Goal: Transaction & Acquisition: Obtain resource

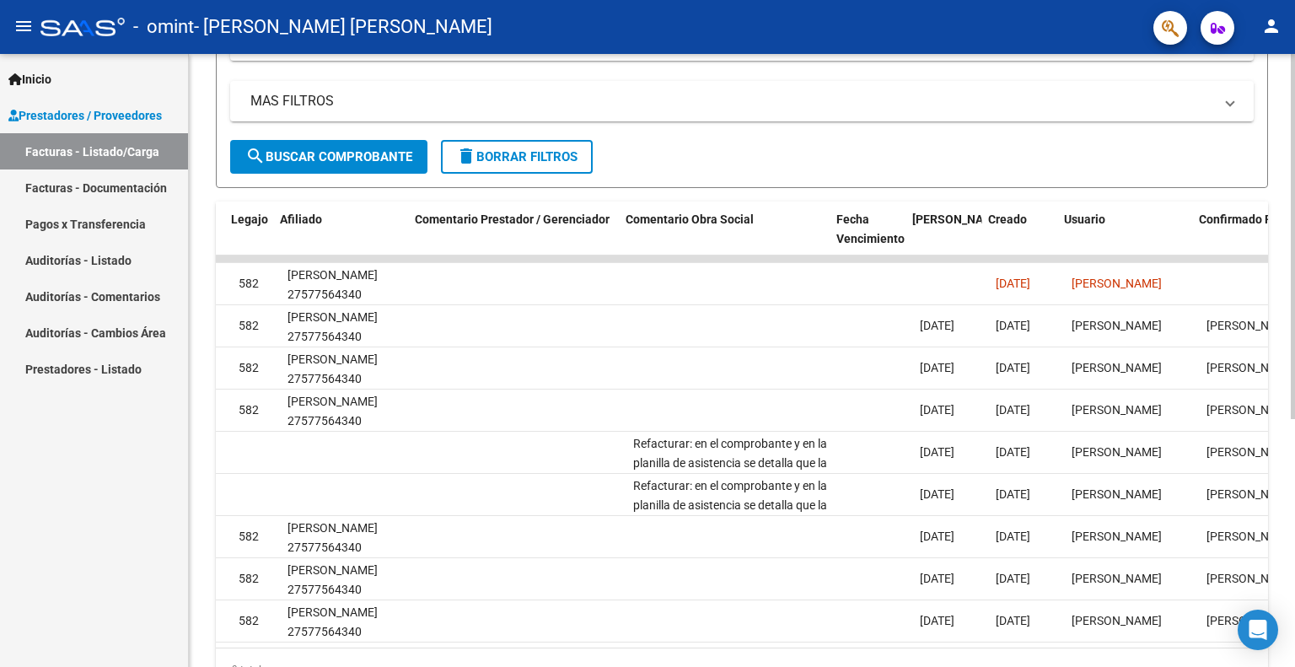
scroll to position [0, 2503]
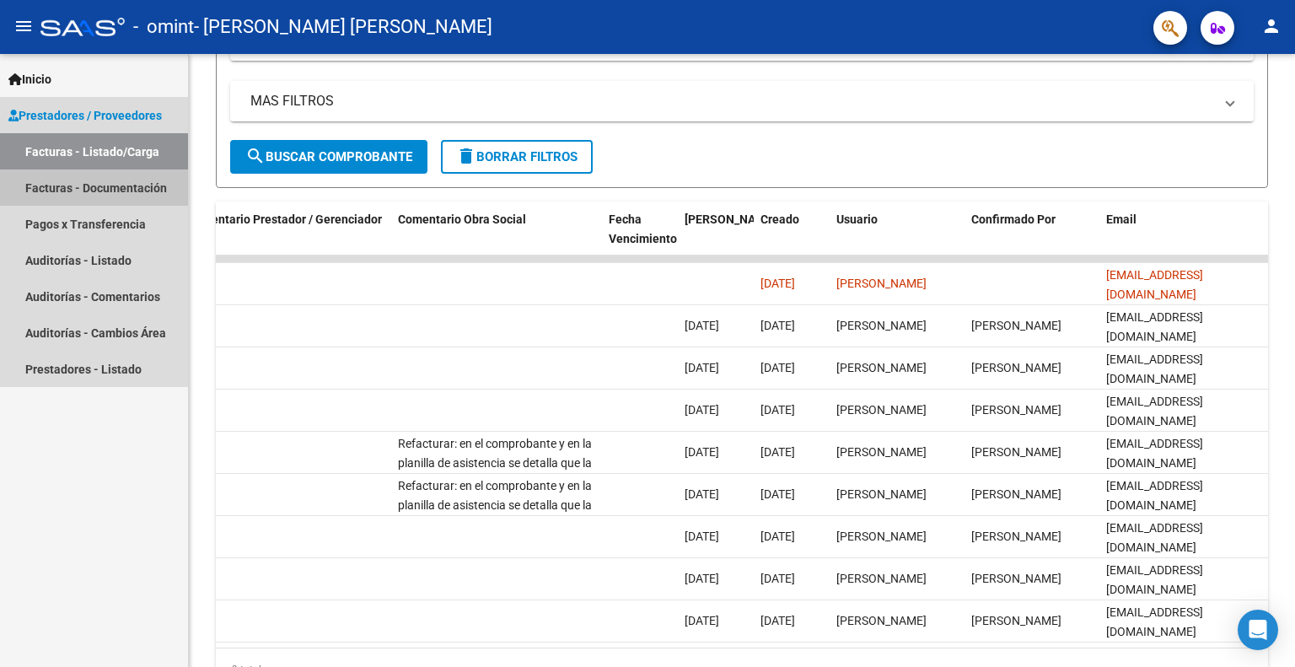
click at [73, 193] on link "Facturas - Documentación" at bounding box center [94, 188] width 188 height 36
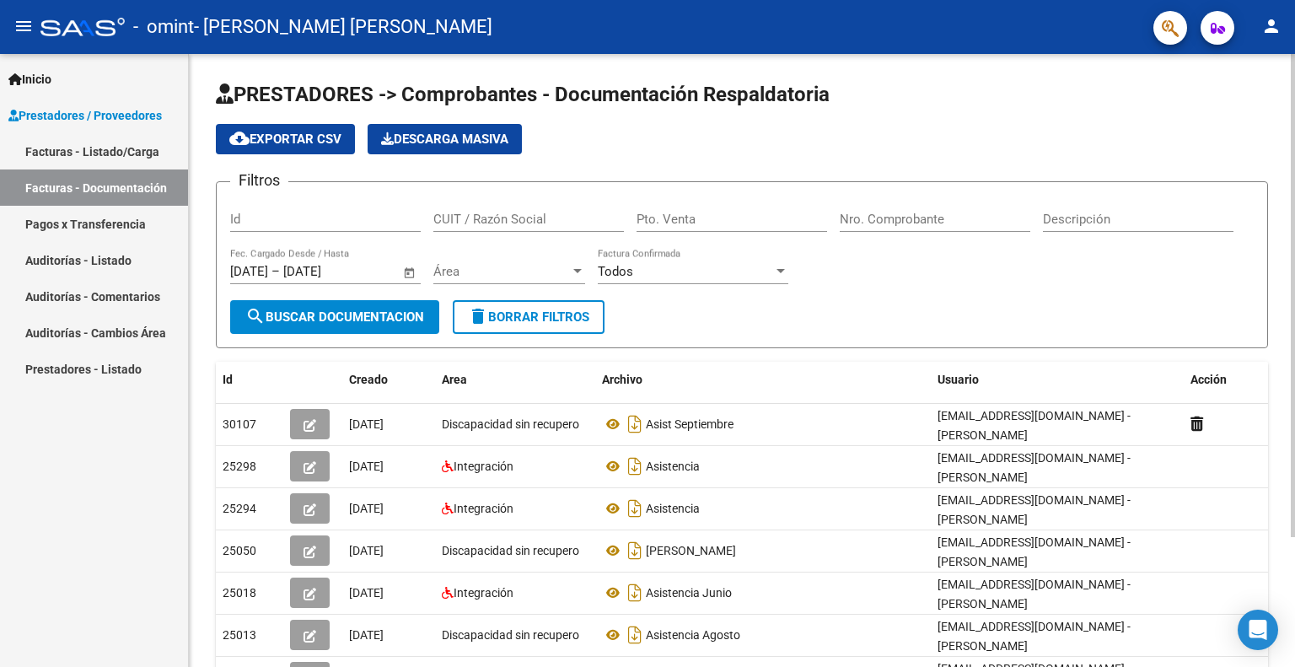
click at [1282, 340] on div "PRESTADORES -> Comprobantes - Documentación Respaldatoria cloud_download Export…" at bounding box center [744, 448] width 1111 height 789
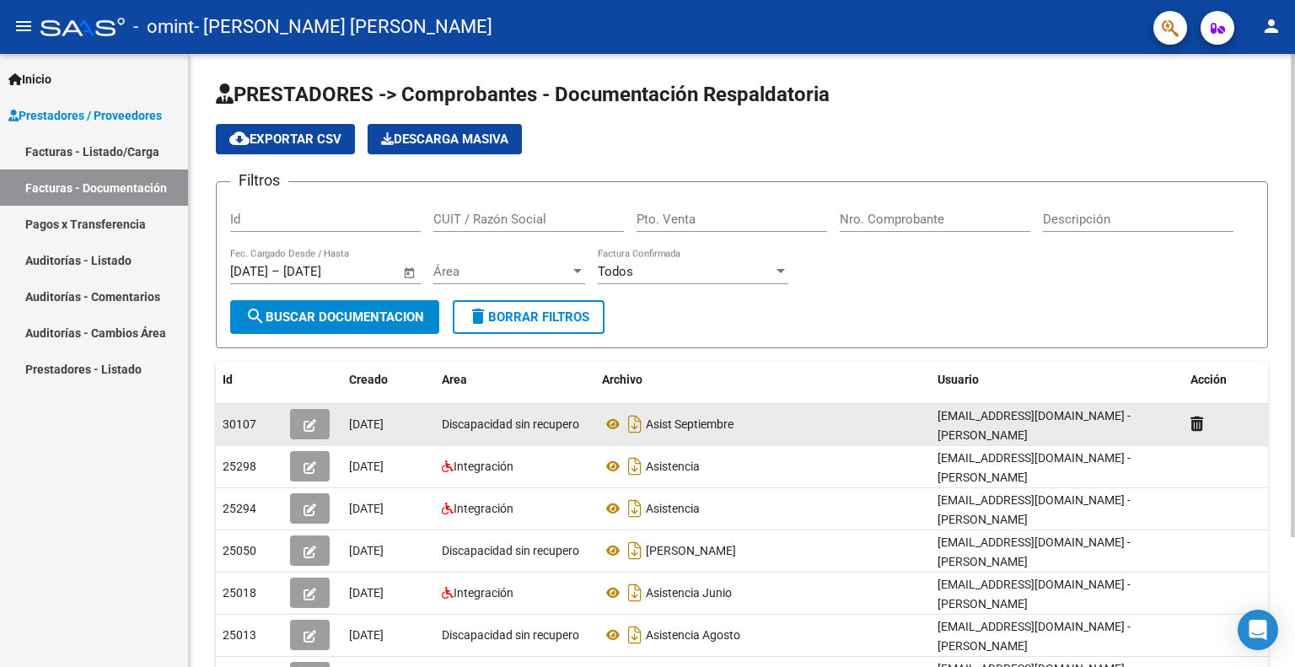
click at [799, 417] on div "Asist Septiembre" at bounding box center [763, 424] width 322 height 27
click at [234, 428] on span "30107" at bounding box center [240, 423] width 34 height 13
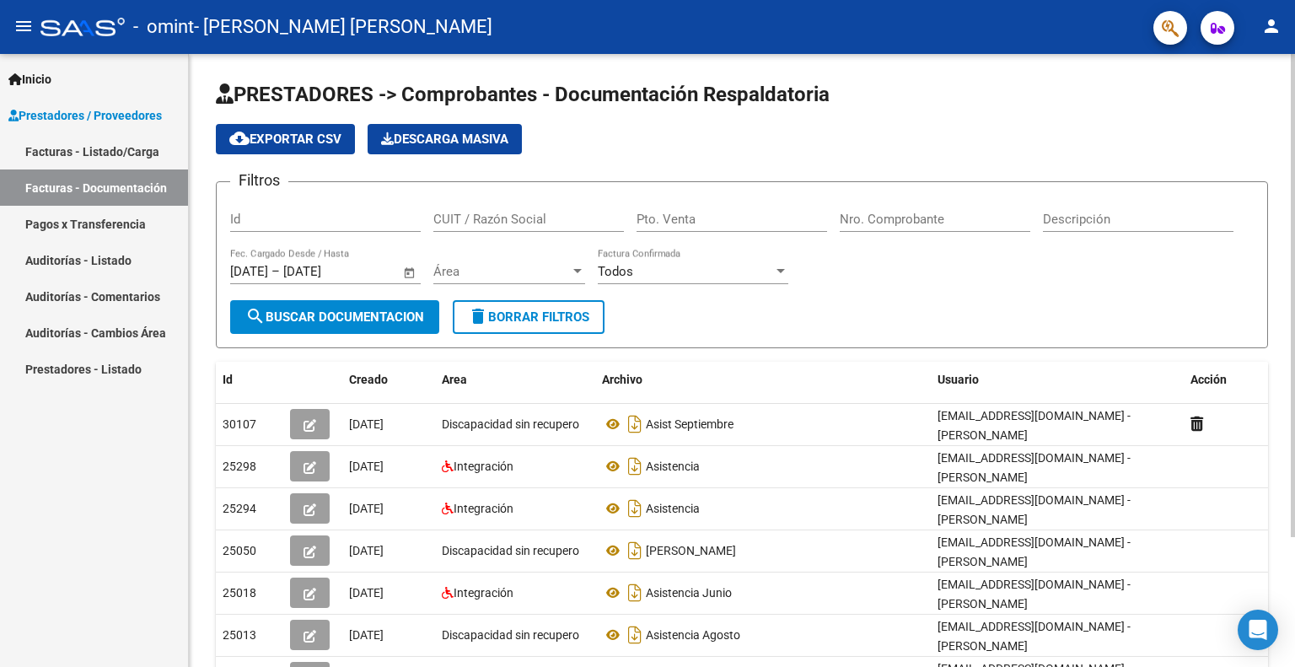
click at [1242, 211] on div "PRESTADORES -> Comprobantes - Documentación Respaldatoria cloud_download Export…" at bounding box center [744, 448] width 1111 height 789
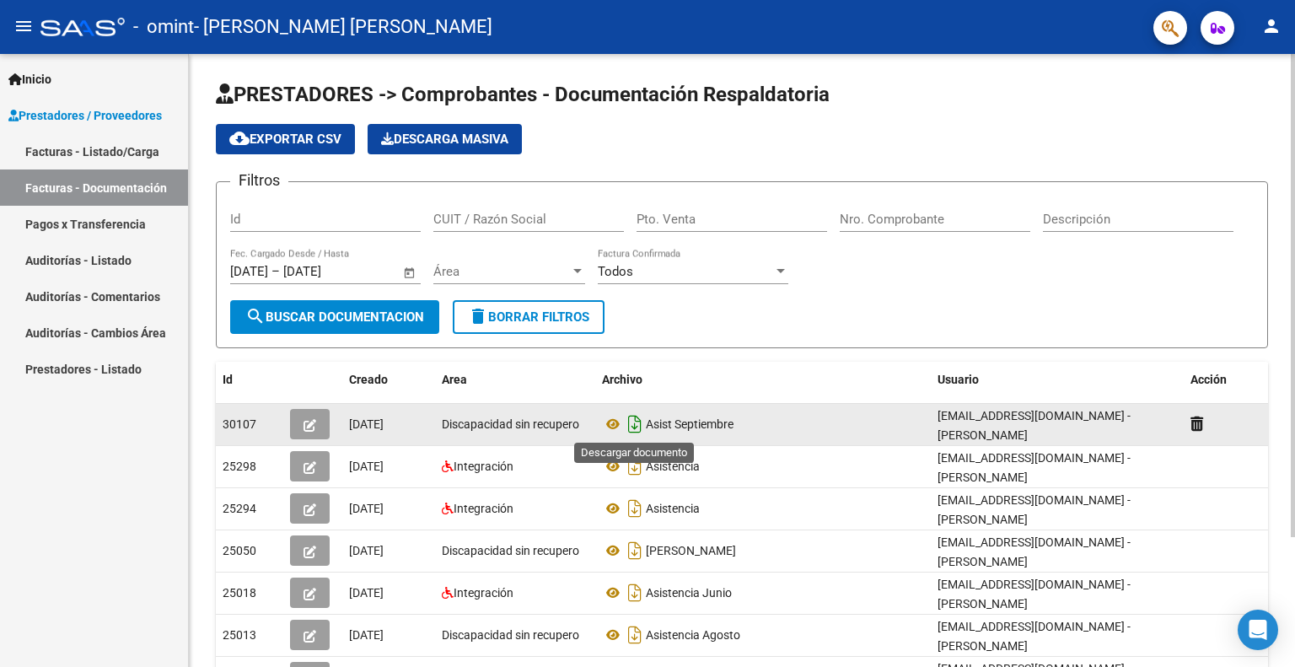
click at [632, 417] on icon "Descargar documento" at bounding box center [635, 424] width 22 height 27
click at [607, 423] on icon at bounding box center [613, 424] width 22 height 20
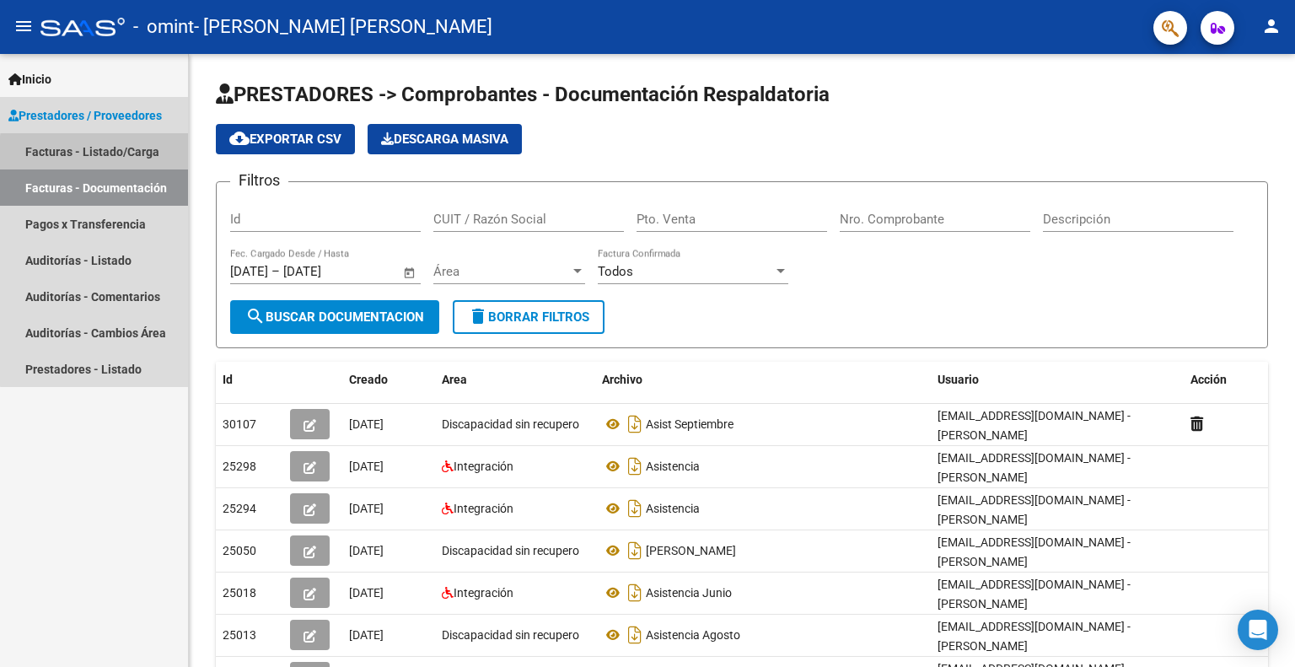
click at [108, 154] on link "Facturas - Listado/Carga" at bounding box center [94, 151] width 188 height 36
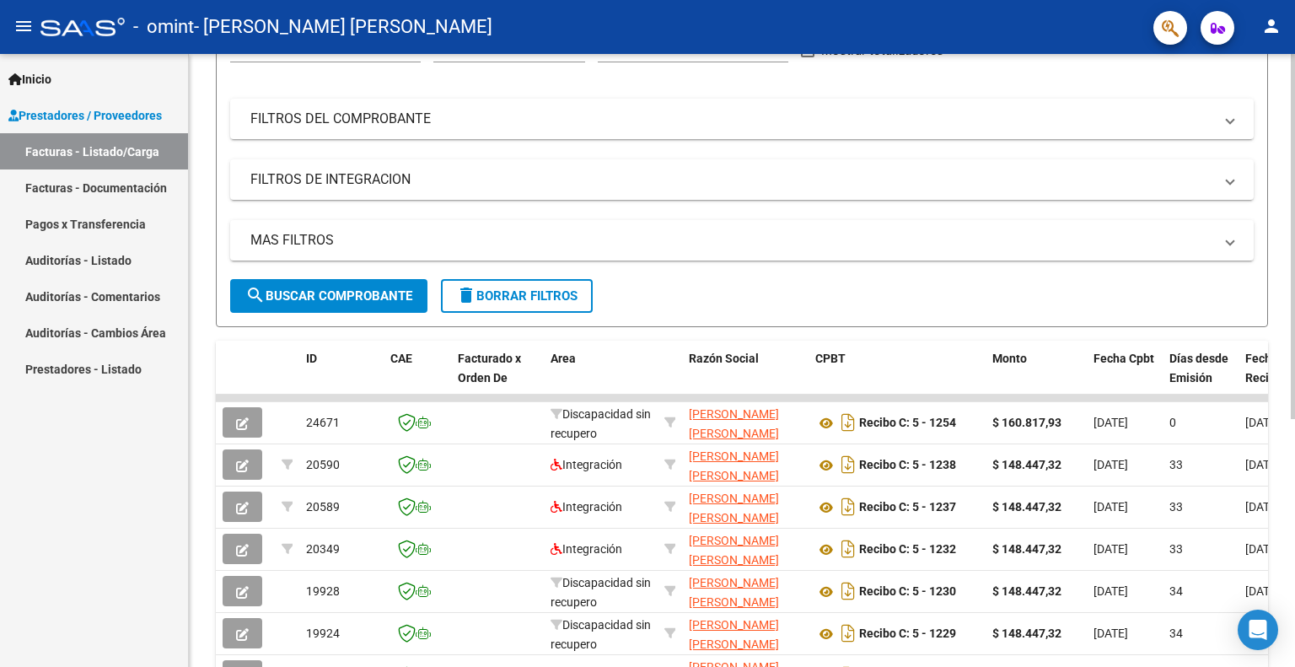
scroll to position [192, 0]
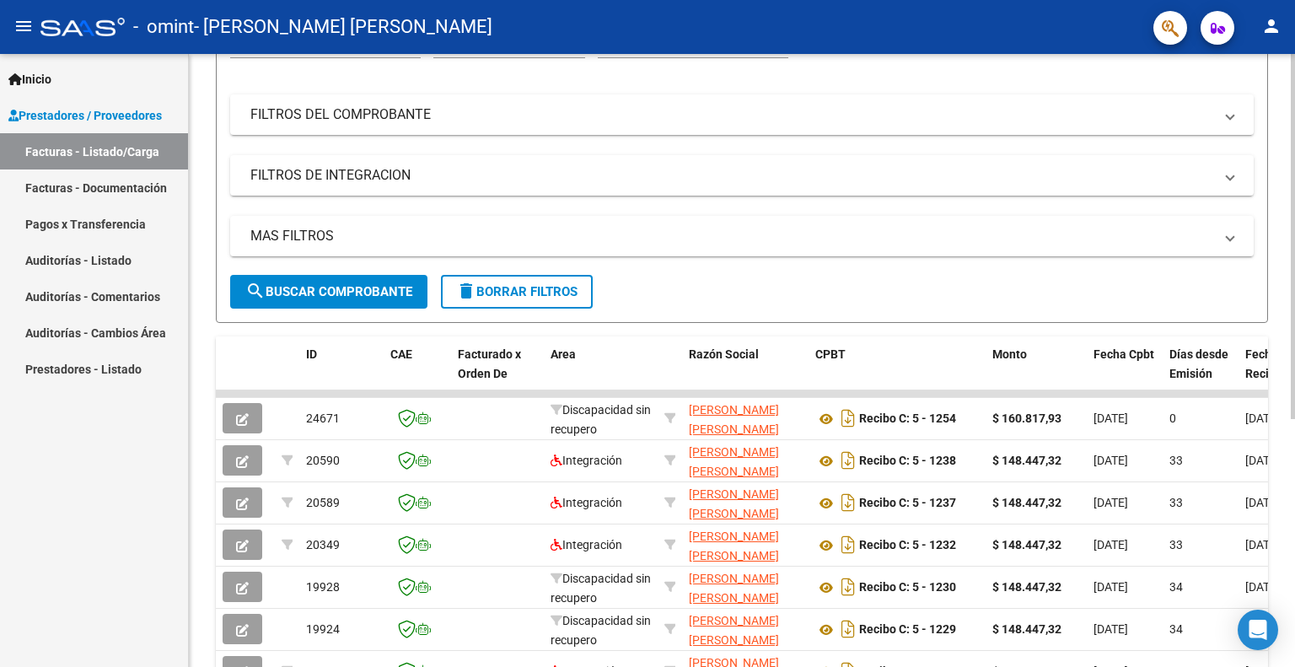
click at [1289, 353] on div "Video tutorial PRESTADORES -> Listado de CPBTs Emitidos por Prestadores / Prove…" at bounding box center [744, 371] width 1111 height 1018
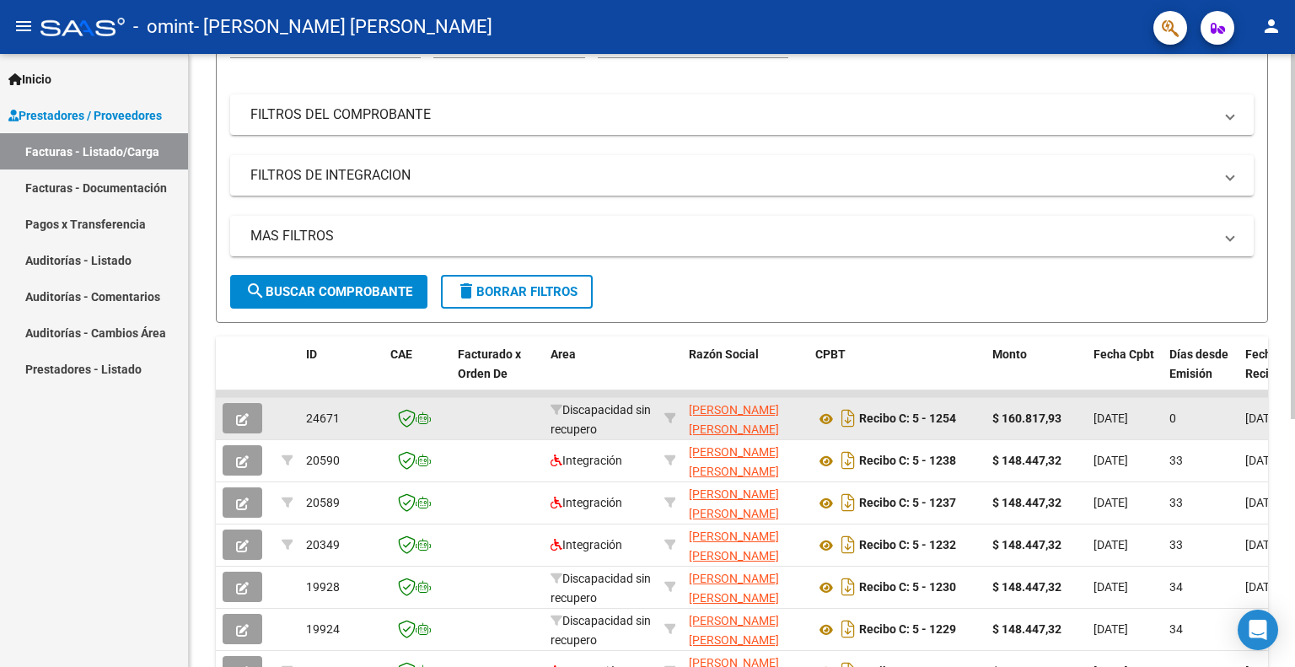
click at [1064, 425] on div "$ 160.817,93" at bounding box center [1037, 418] width 88 height 19
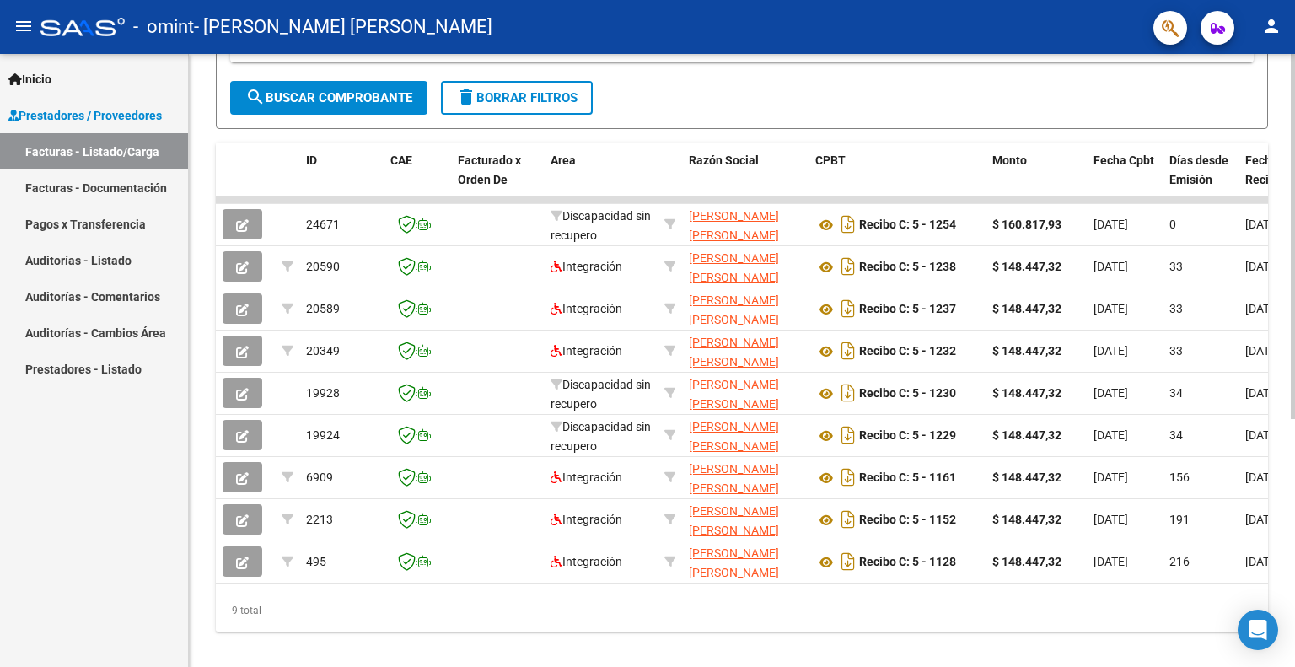
scroll to position [415, 0]
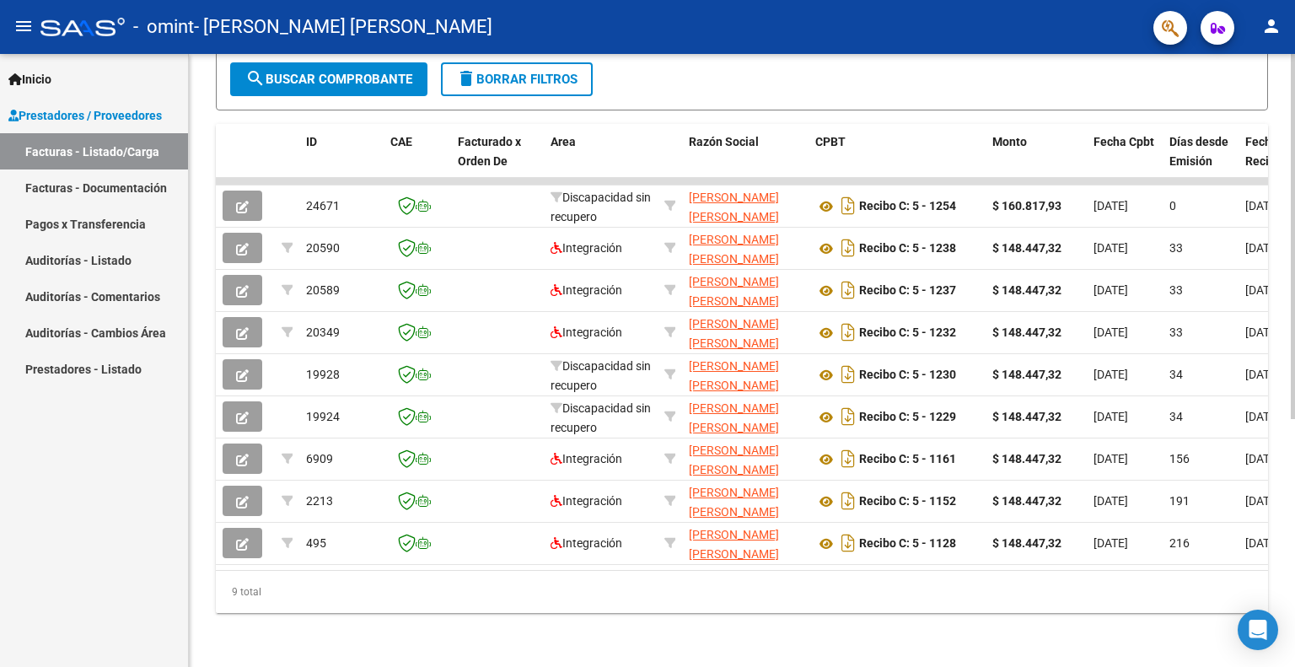
click at [1291, 516] on div at bounding box center [1293, 484] width 4 height 365
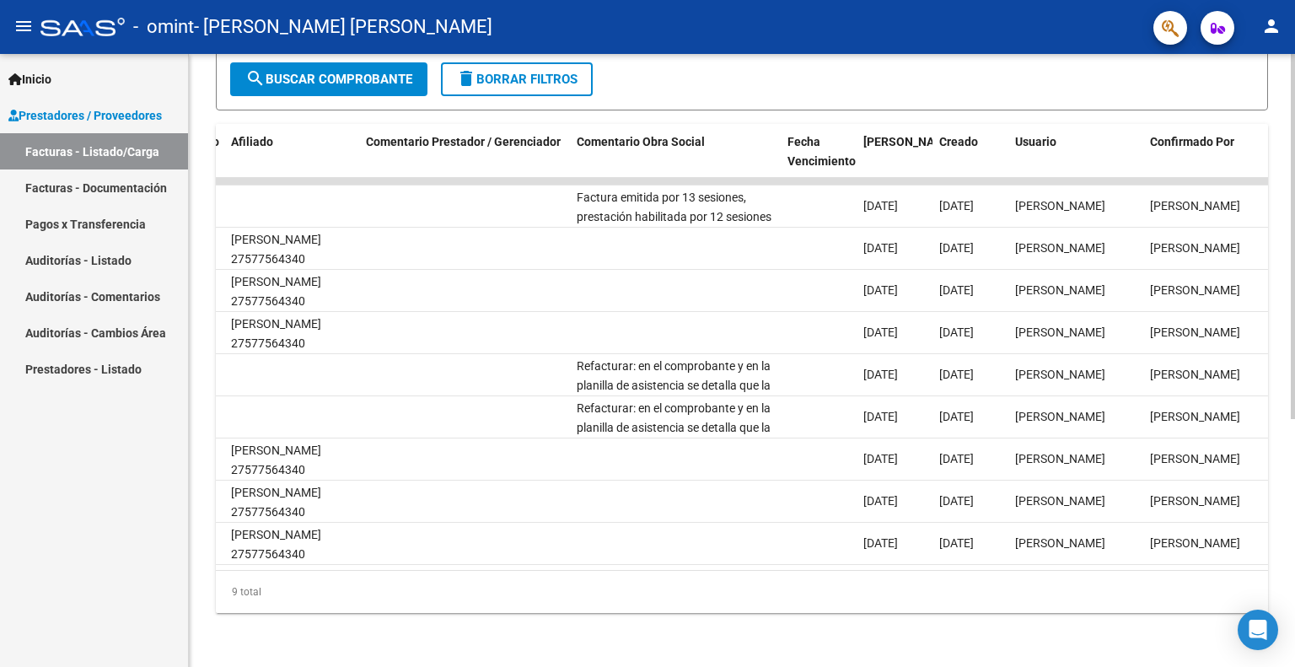
scroll to position [0, 2503]
